Goal: Transaction & Acquisition: Purchase product/service

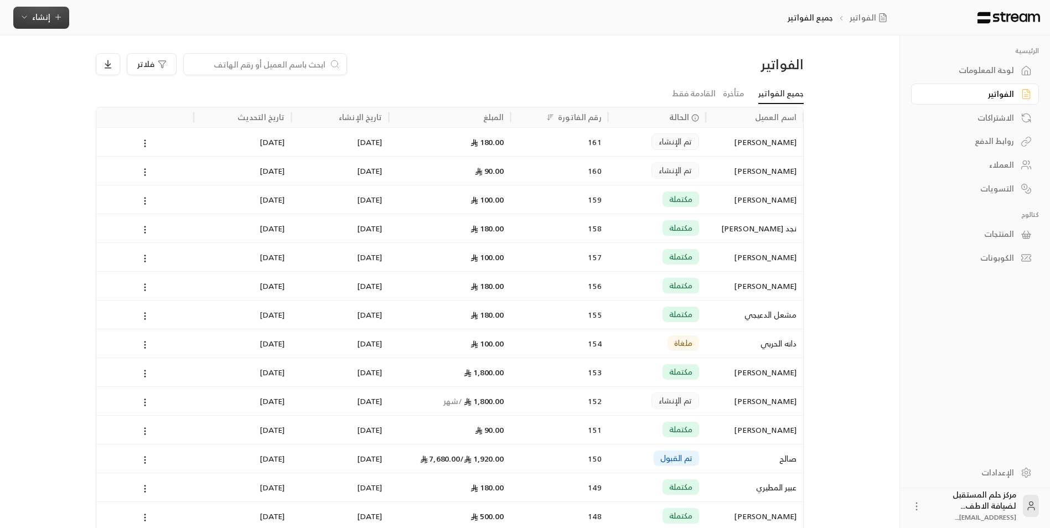
click at [33, 9] on button "إنشاء" at bounding box center [41, 18] width 56 height 22
click at [91, 61] on div "إنشاء فاتورة مرة واحدة بسهولة للمعاملات السريعة." at bounding box center [95, 69] width 139 height 22
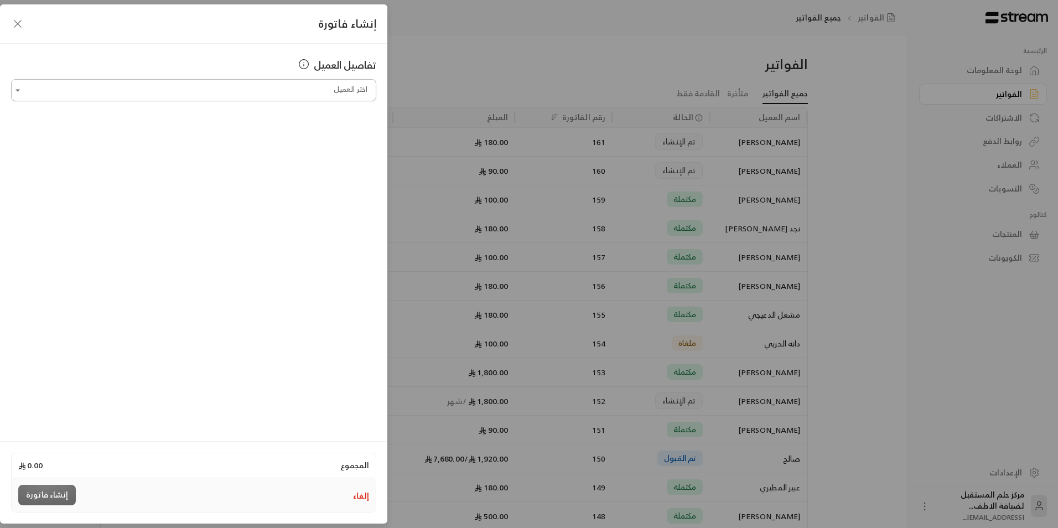
click at [268, 100] on input "اختر العميل" at bounding box center [193, 90] width 365 height 19
click at [271, 174] on span "[PHONE_NUMBER]" at bounding box center [261, 174] width 72 height 13
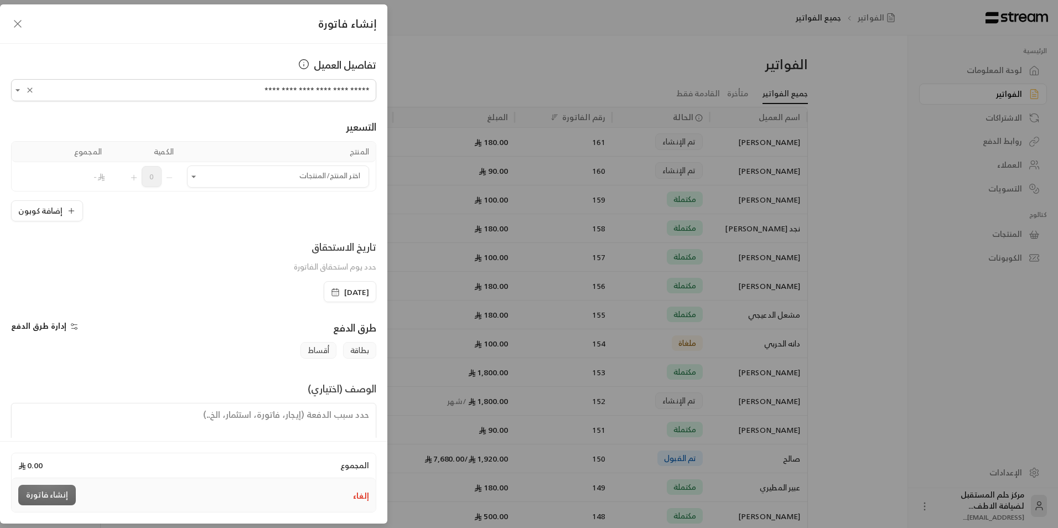
type input "**********"
click at [271, 174] on input "اختر العميل" at bounding box center [278, 176] width 182 height 19
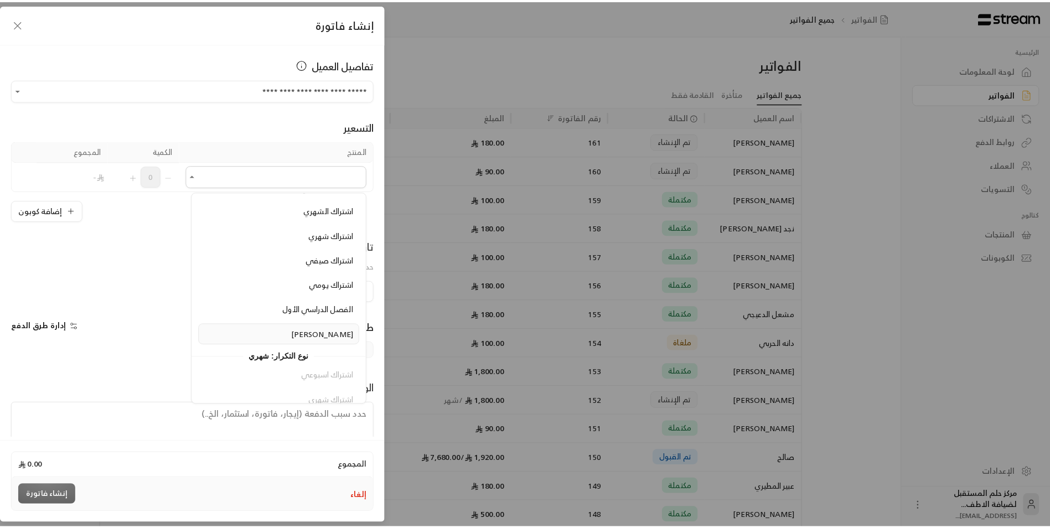
scroll to position [71, 0]
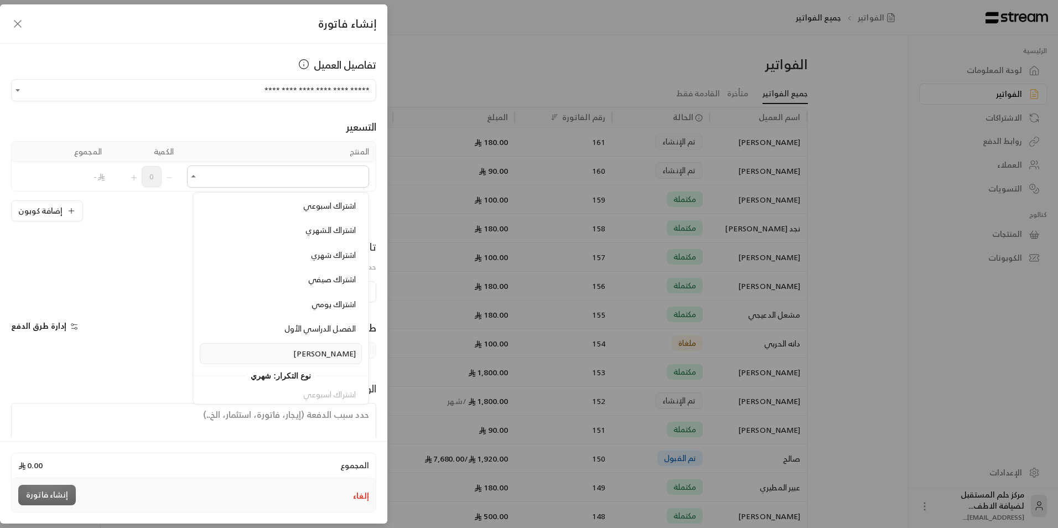
click at [310, 351] on div "[PERSON_NAME]" at bounding box center [281, 354] width 150 height 12
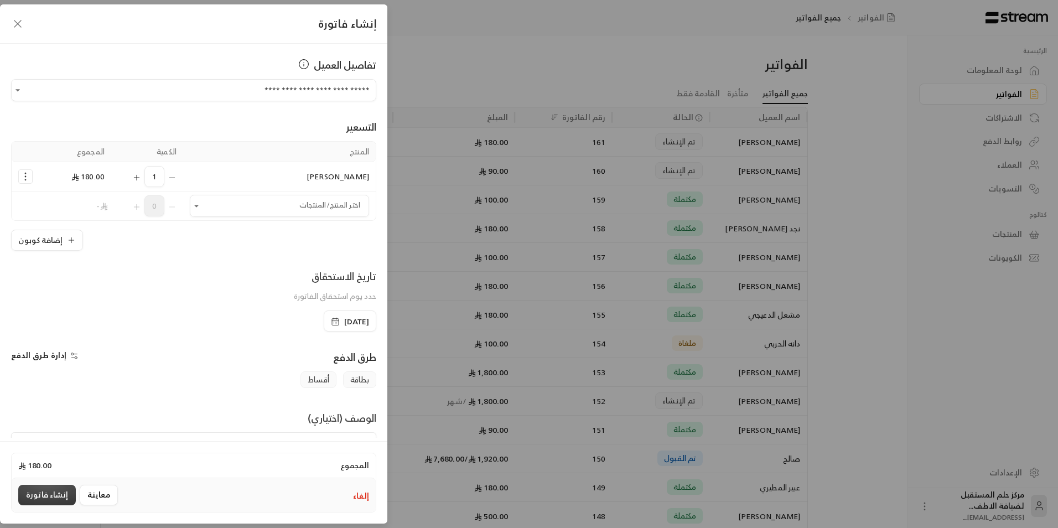
click at [51, 492] on button "إنشاء فاتورة" at bounding box center [47, 495] width 58 height 20
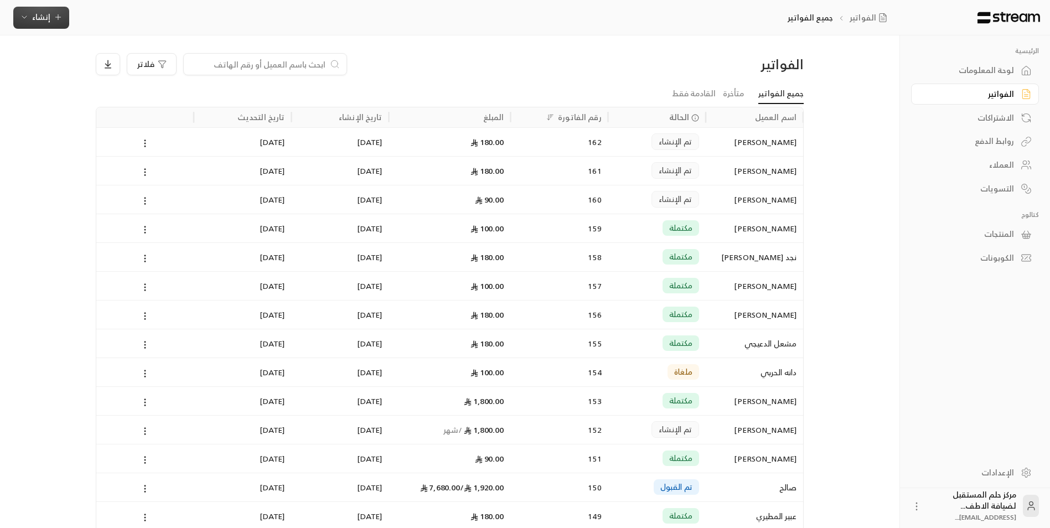
click at [25, 9] on button "إنشاء" at bounding box center [41, 18] width 56 height 22
